Goal: Information Seeking & Learning: Check status

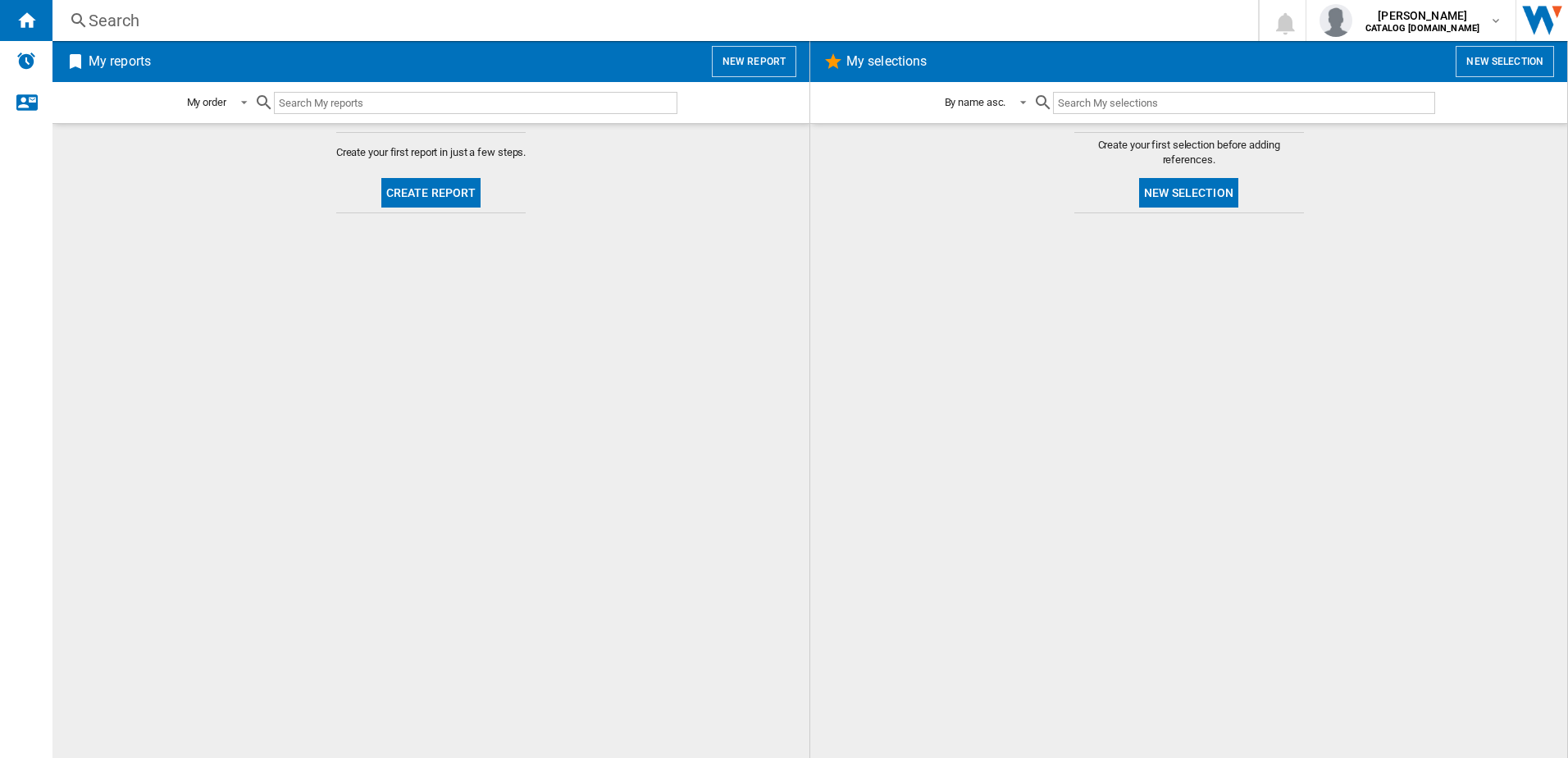
click at [170, 21] on div "Search" at bounding box center [652, 20] width 1126 height 23
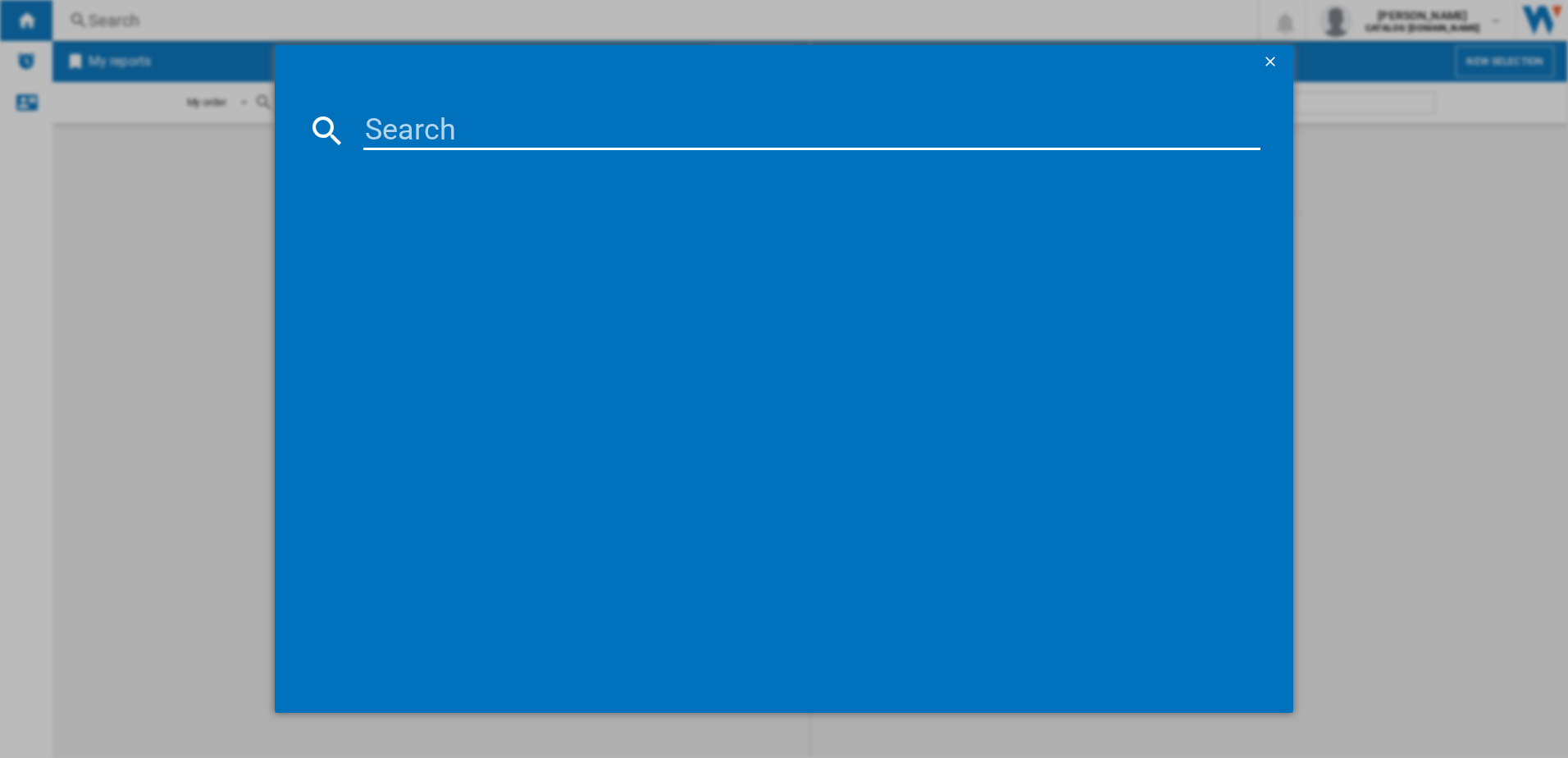
click at [395, 123] on input at bounding box center [811, 130] width 898 height 39
paste input "G 5651 Vi Active Stainless Steel"
type input "G 5651 Vi Active Stainless Steel"
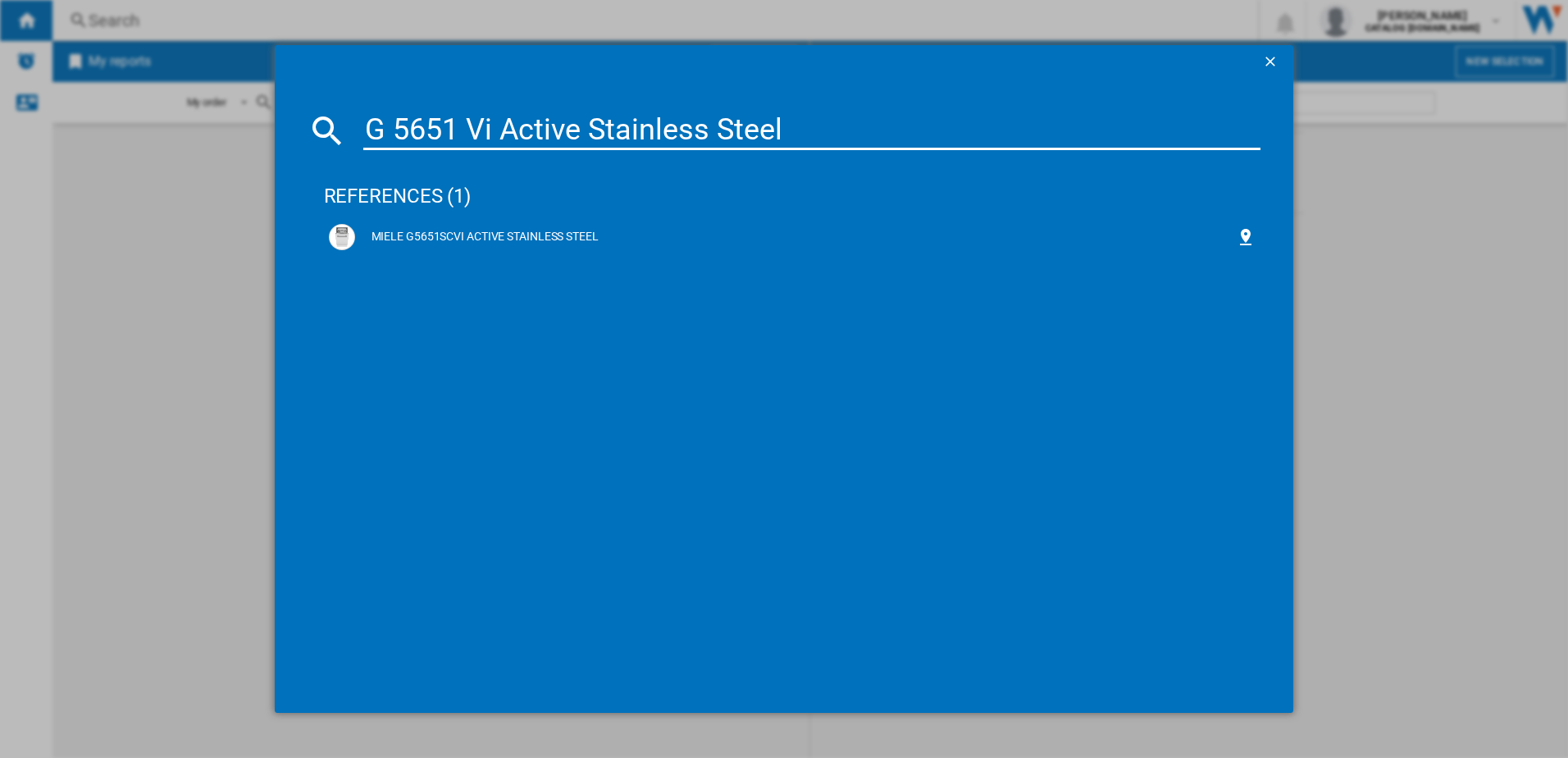
click at [1499, 350] on div "G 5651 Vi Active Stainless Steel references (1) MIELE G5651SCVI ACTIVE STAINLES…" at bounding box center [784, 379] width 1568 height 758
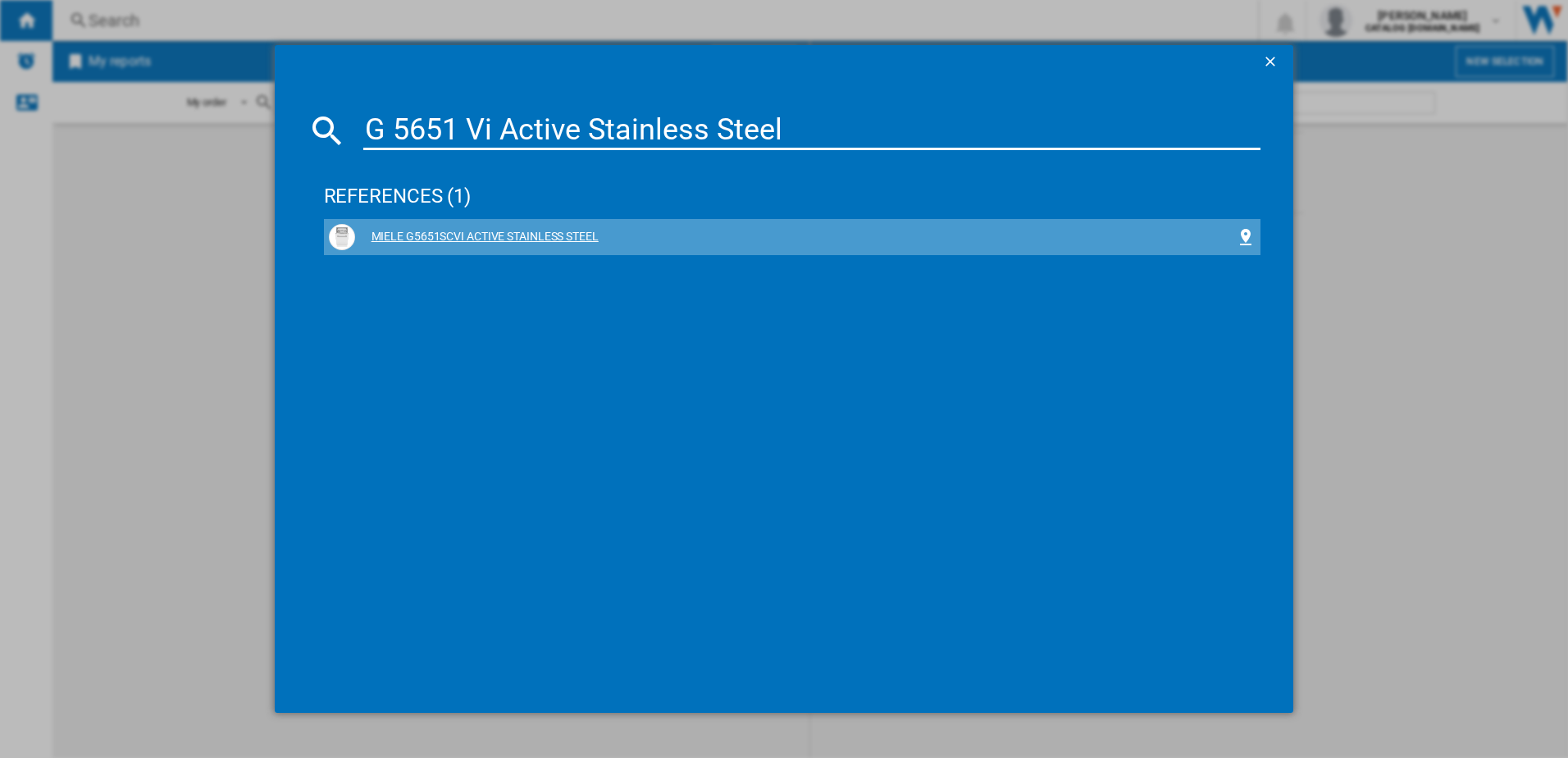
click at [630, 239] on div "MIELE G5651SCVI ACTIVE STAINLESS STEEL" at bounding box center [795, 236] width 881 height 16
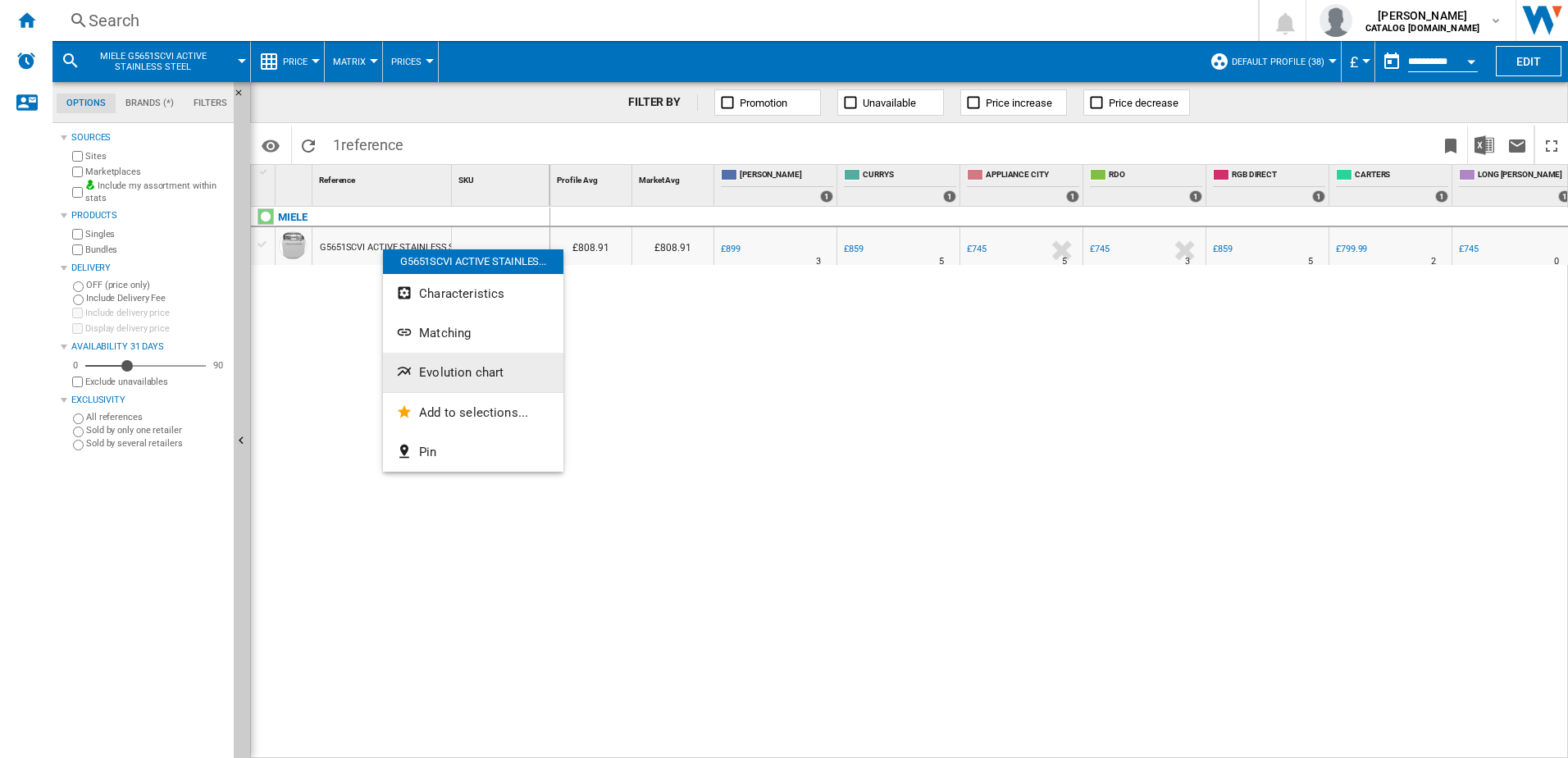
click at [437, 369] on span "Evolution chart" at bounding box center [461, 372] width 85 height 15
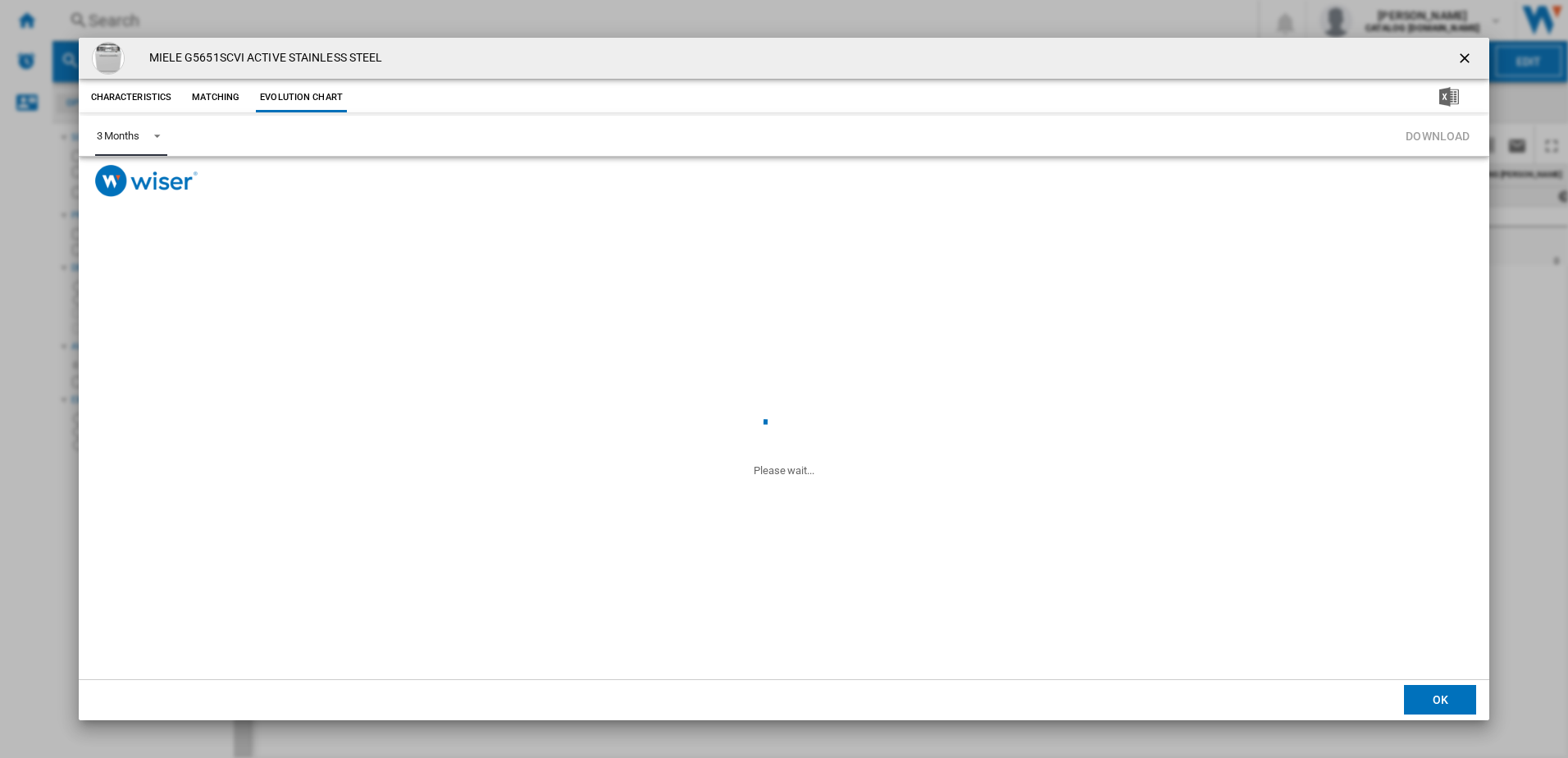
click at [151, 137] on span "Product popup" at bounding box center [153, 134] width 20 height 15
click at [120, 183] on div "6 Months" at bounding box center [117, 176] width 43 height 15
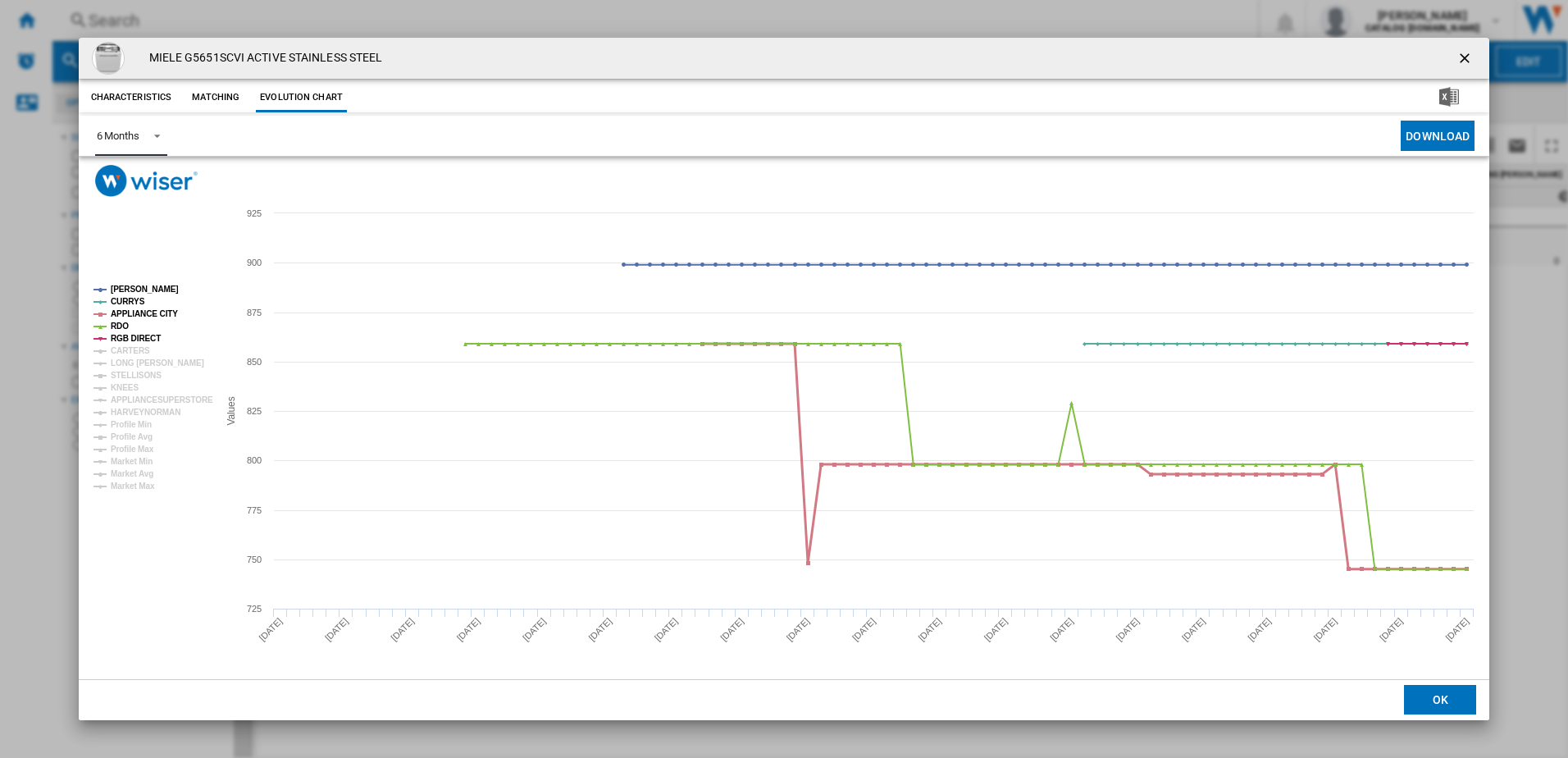
click at [143, 315] on tspan "APPLIANCE CITY" at bounding box center [144, 313] width 67 height 9
click at [120, 328] on tspan "RDO" at bounding box center [120, 325] width 18 height 9
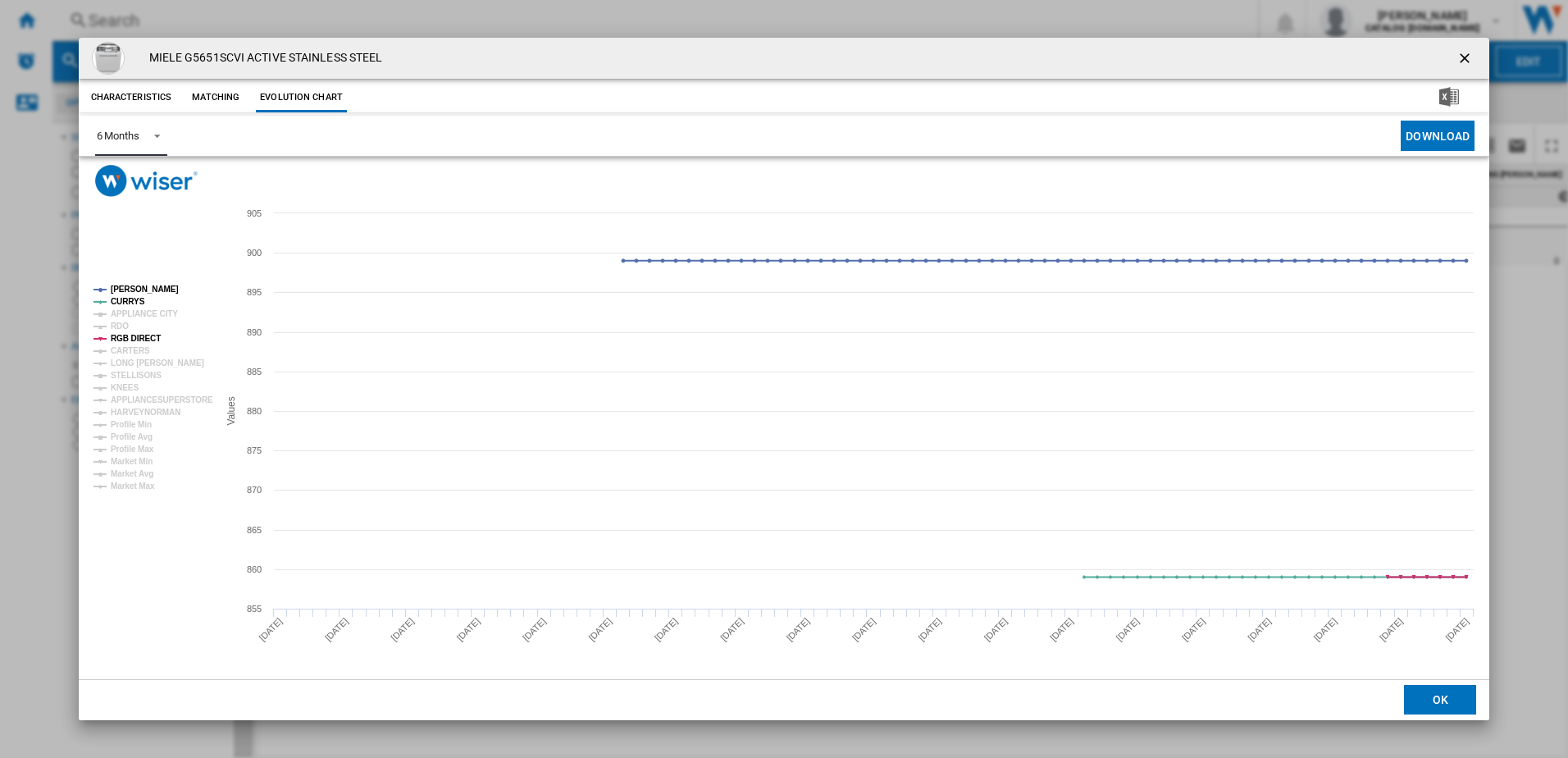
click at [122, 335] on tspan "RGB DIRECT" at bounding box center [136, 338] width 50 height 9
drag, startPoint x: 1471, startPoint y: 55, endPoint x: 1366, endPoint y: 49, distance: 105.2
click at [1470, 56] on ng-md-icon "getI18NText('BUTTONS.CLOSE_DIALOG')" at bounding box center [1466, 60] width 20 height 20
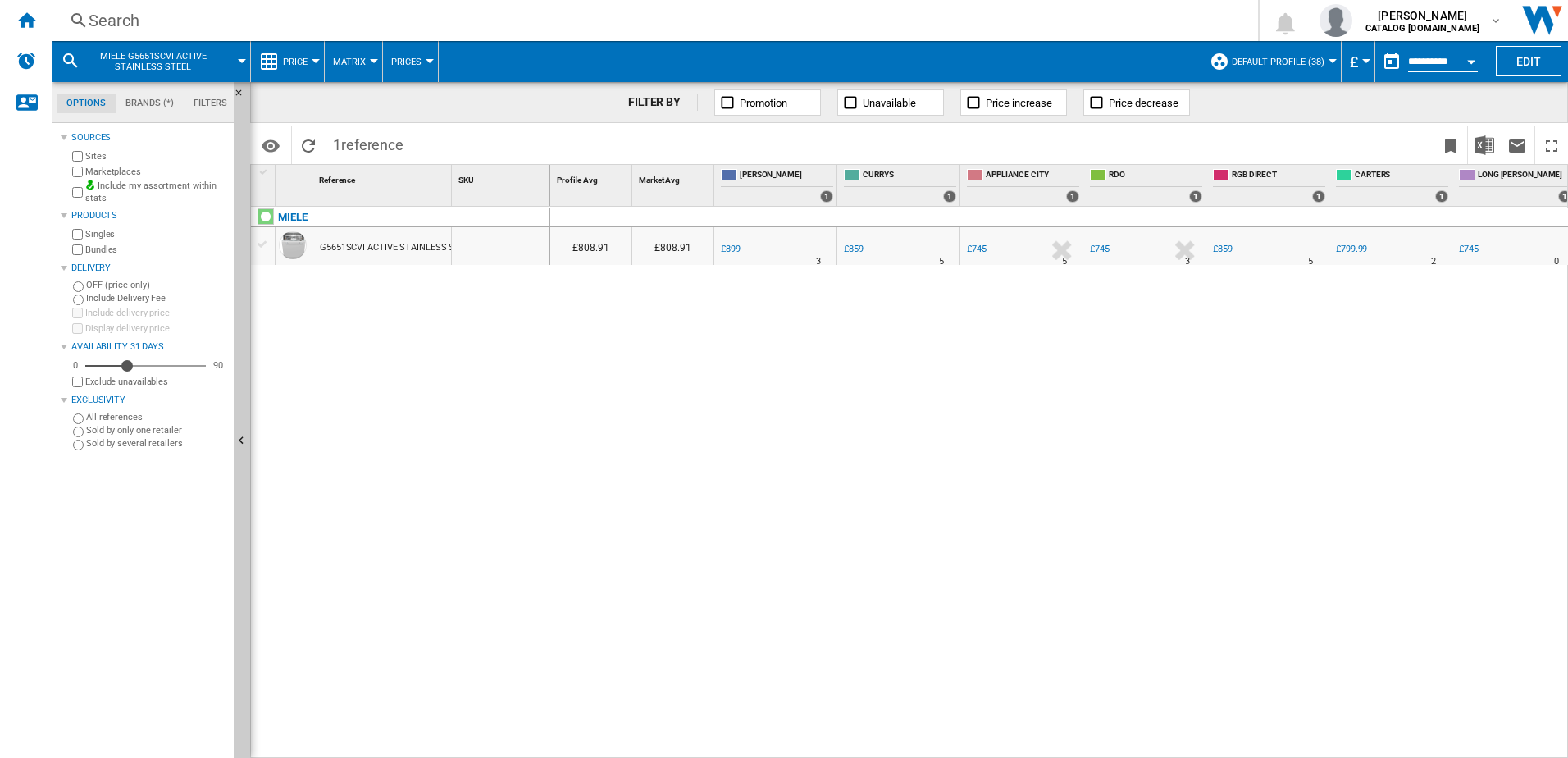
click at [166, 28] on div "Search" at bounding box center [652, 20] width 1126 height 23
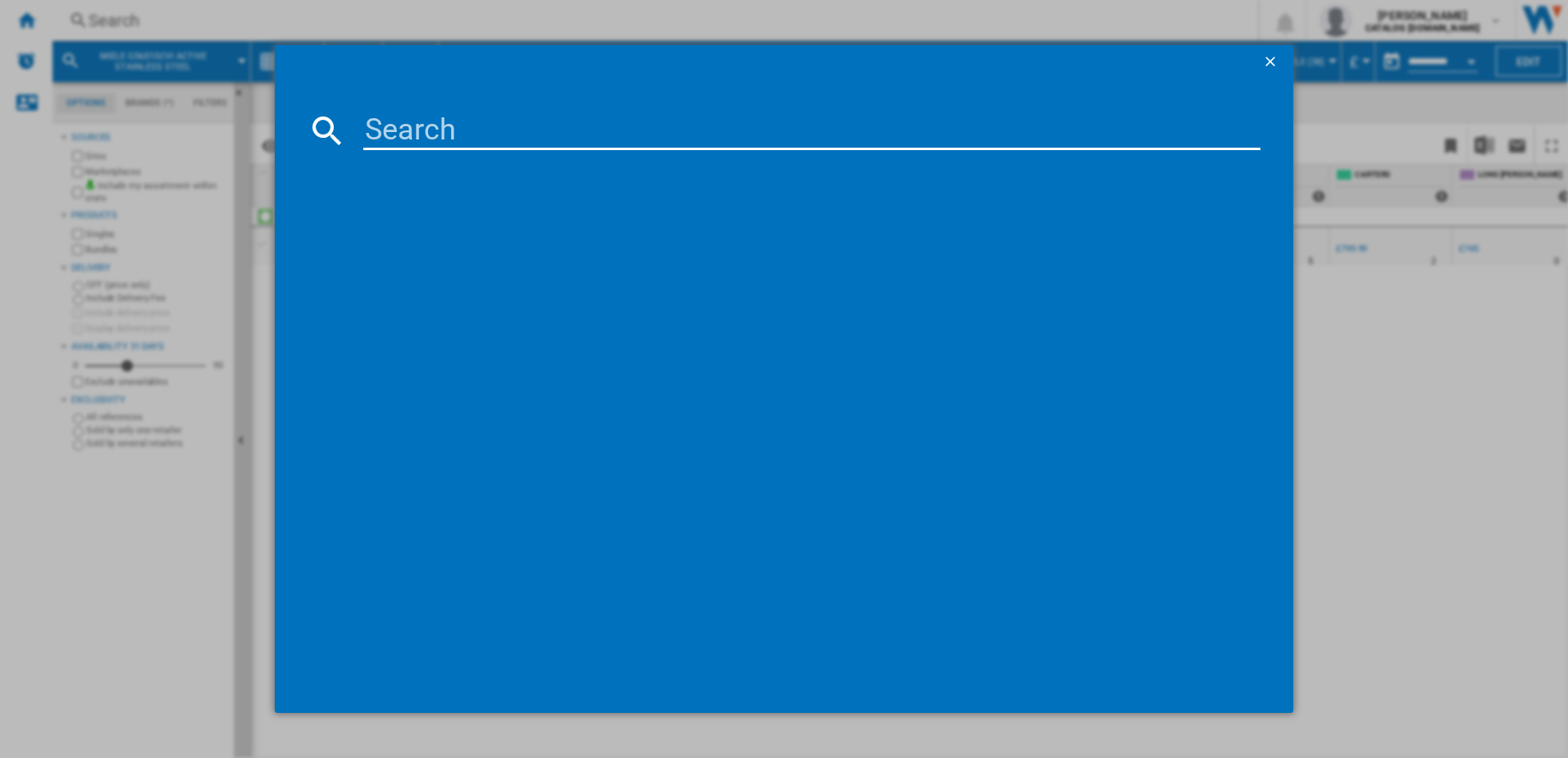
click at [423, 112] on input at bounding box center [811, 130] width 898 height 39
type input "SMV4EAX23G"
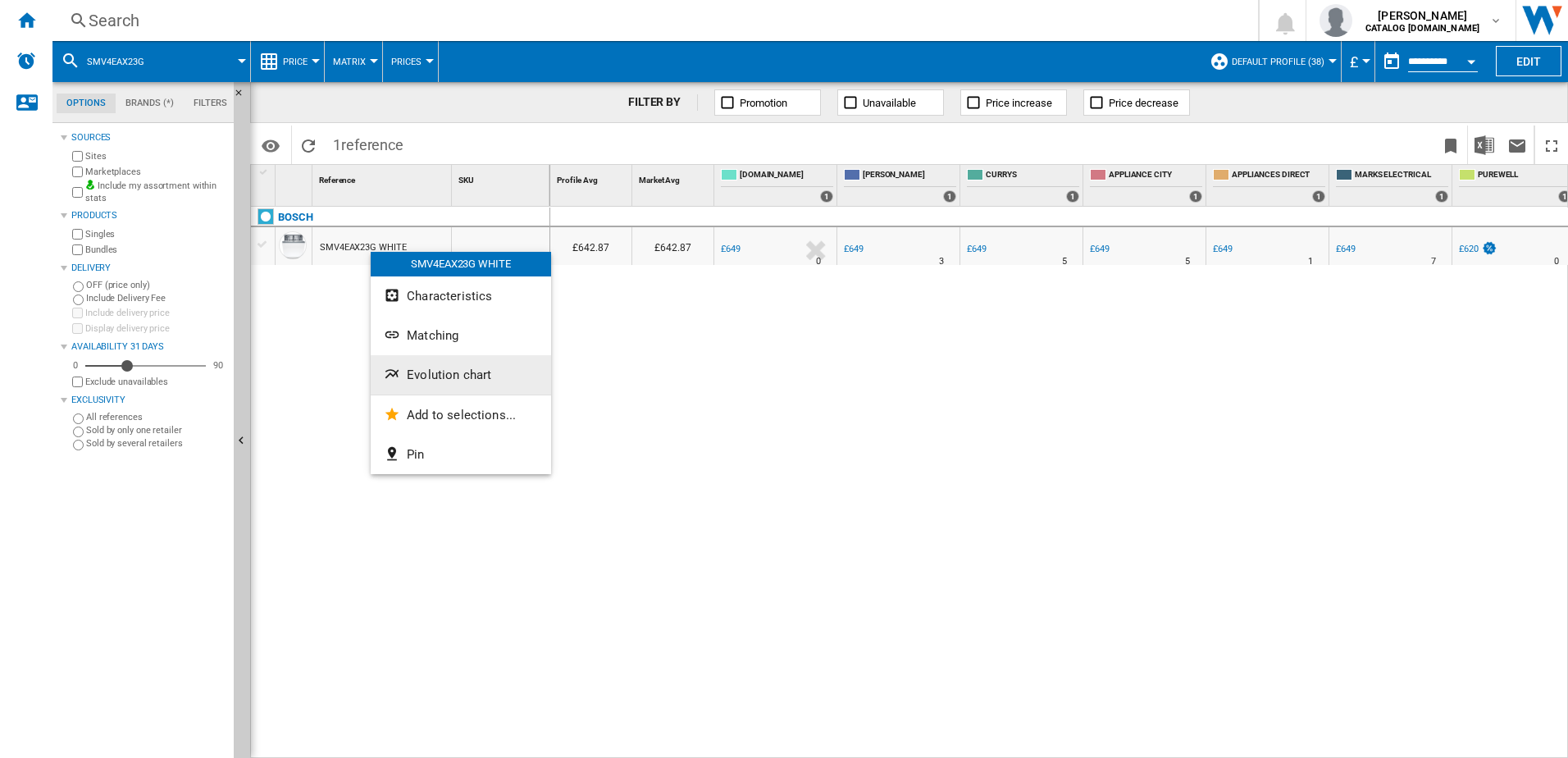
click at [436, 376] on span "Evolution chart" at bounding box center [449, 374] width 85 height 15
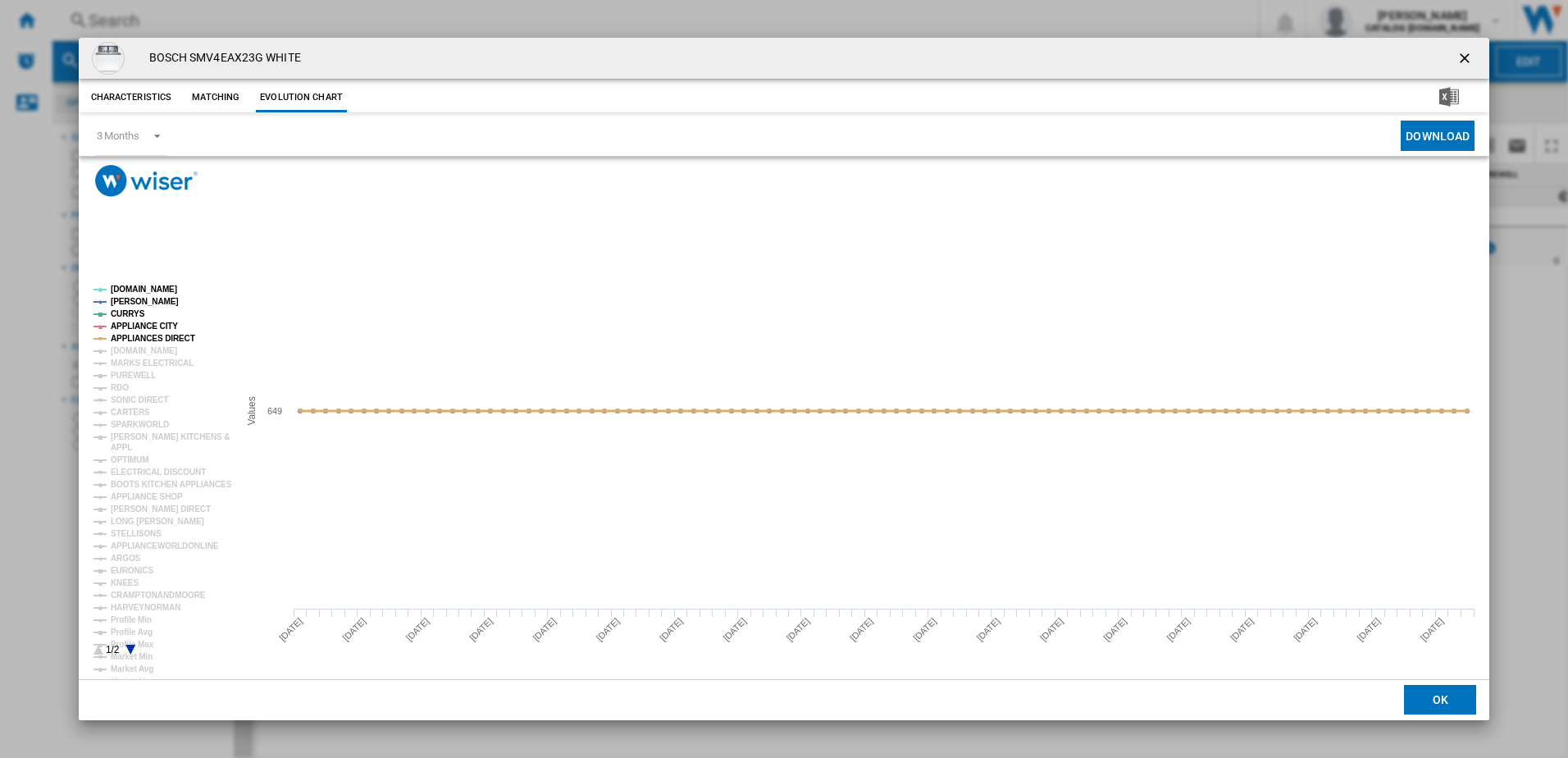
click at [145, 335] on tspan "APPLIANCES DIRECT" at bounding box center [153, 338] width 85 height 9
click at [134, 323] on tspan "APPLIANCE CITY" at bounding box center [144, 325] width 67 height 9
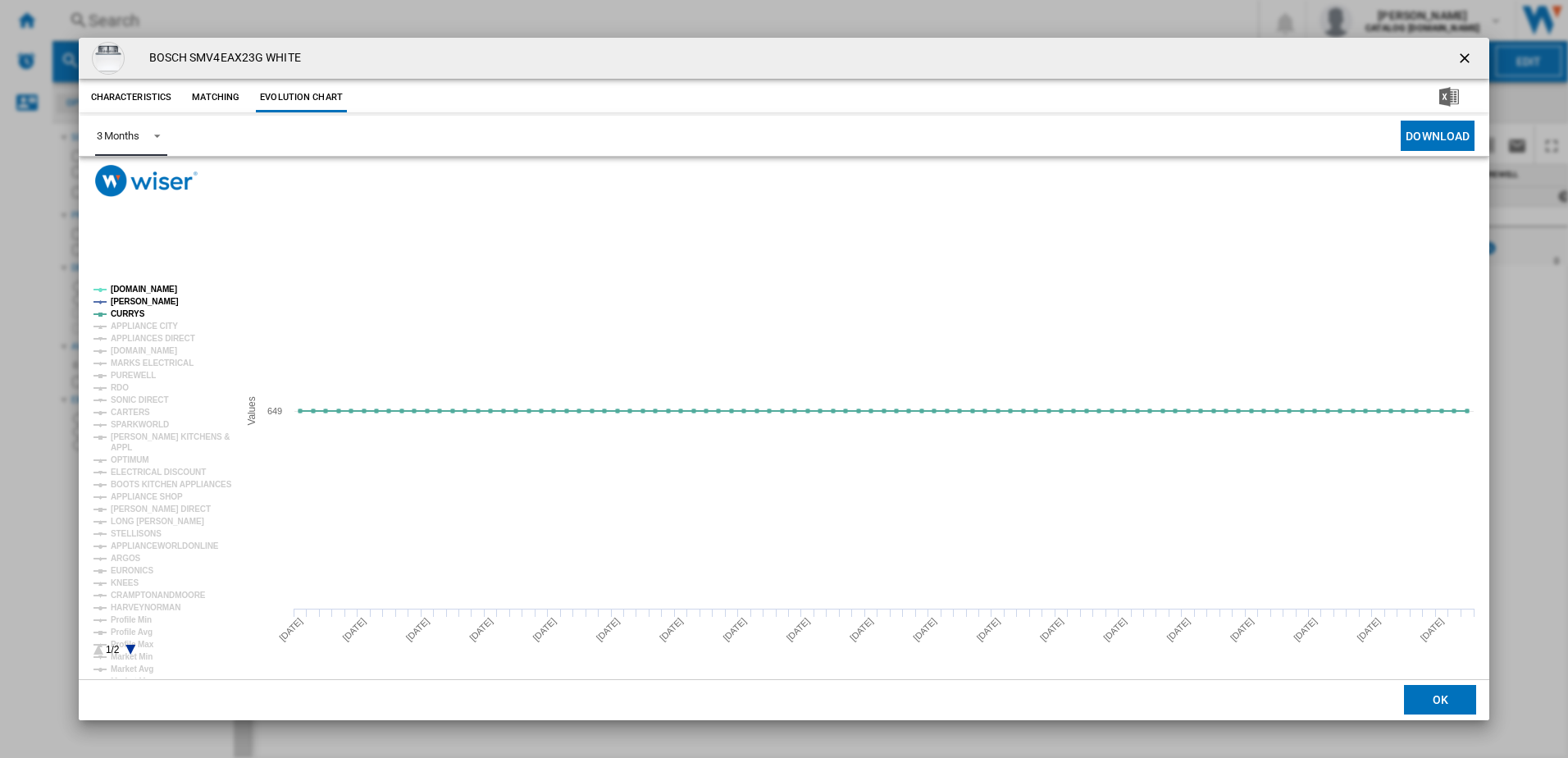
click at [123, 140] on div "3 Months" at bounding box center [118, 136] width 43 height 12
click at [134, 179] on div "6 Months" at bounding box center [117, 176] width 43 height 15
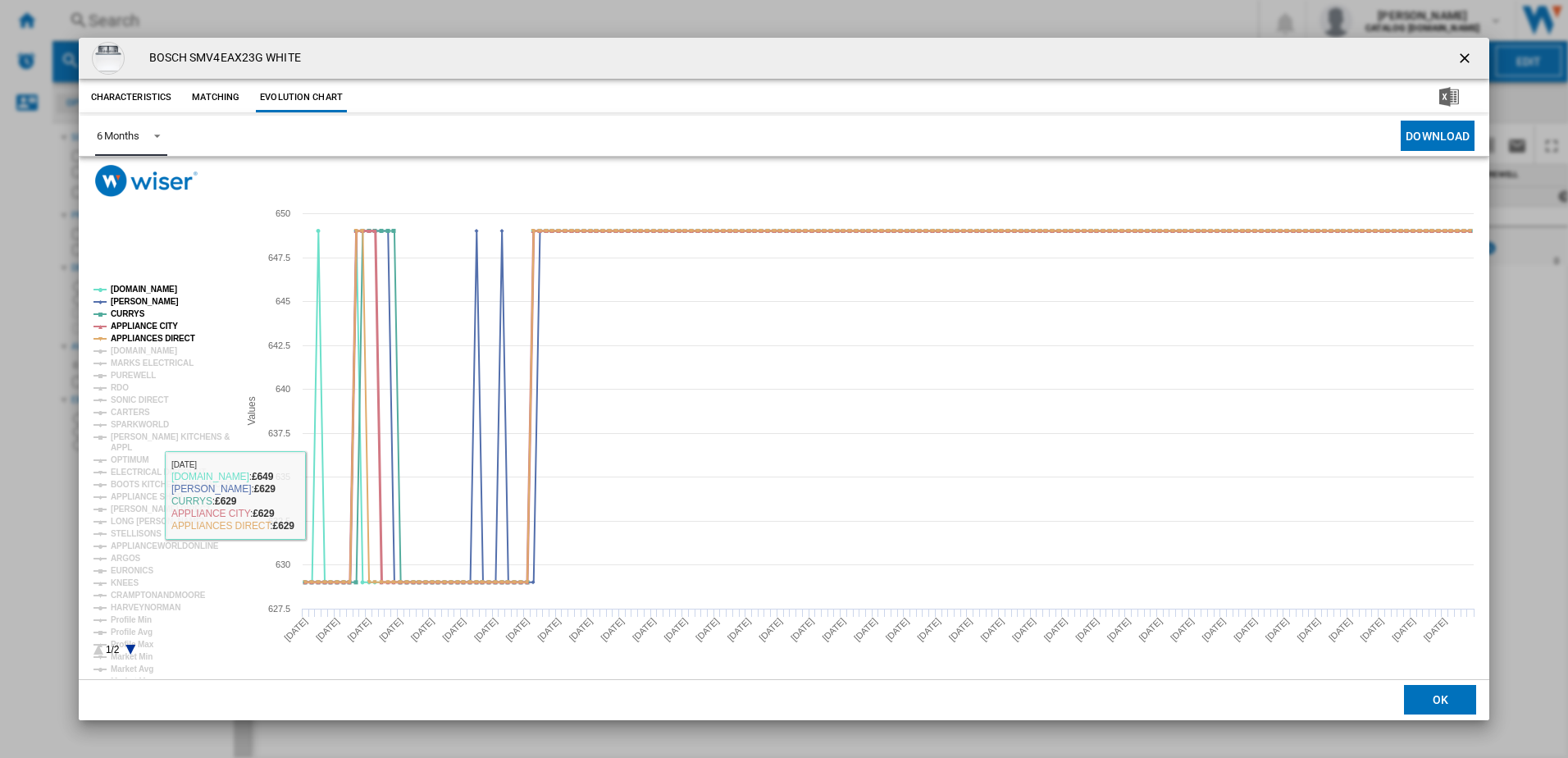
click at [130, 330] on tspan "APPLIANCE CITY" at bounding box center [144, 325] width 67 height 9
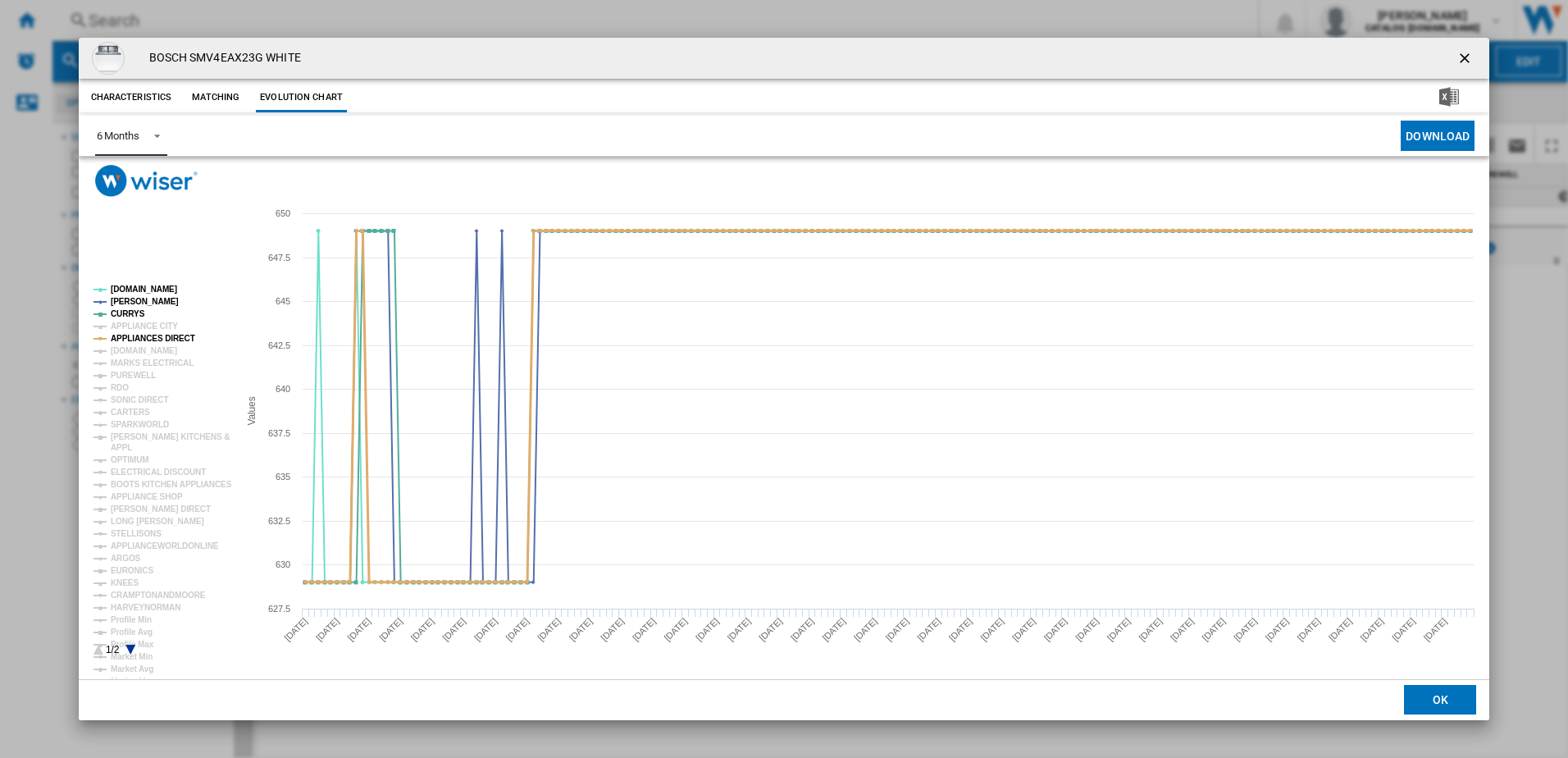
click at [135, 335] on tspan "APPLIANCES DIRECT" at bounding box center [153, 338] width 85 height 9
